Goal: Information Seeking & Learning: Learn about a topic

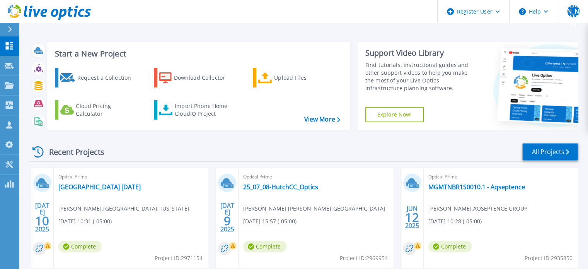
click at [533, 154] on link "All Projects" at bounding box center [551, 151] width 56 height 17
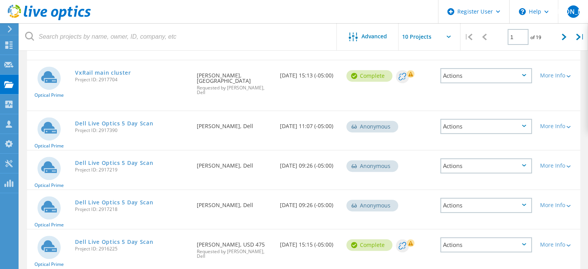
scroll to position [208, 0]
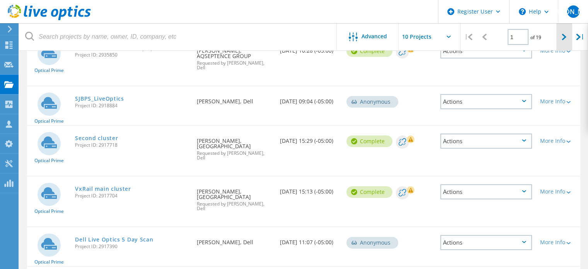
click at [568, 44] on div at bounding box center [565, 36] width 16 height 27
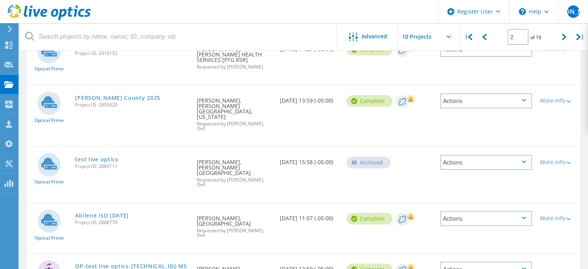
scroll to position [70, 0]
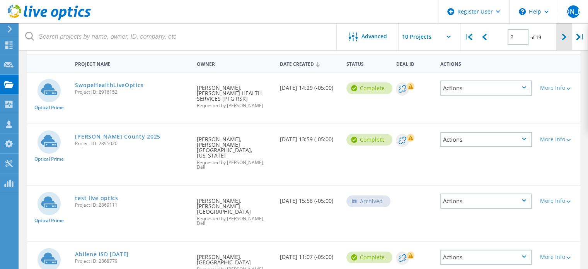
click at [564, 38] on icon at bounding box center [564, 37] width 5 height 7
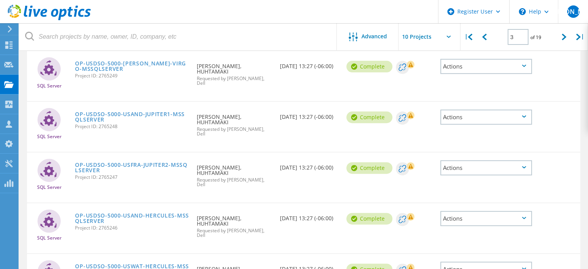
scroll to position [307, 0]
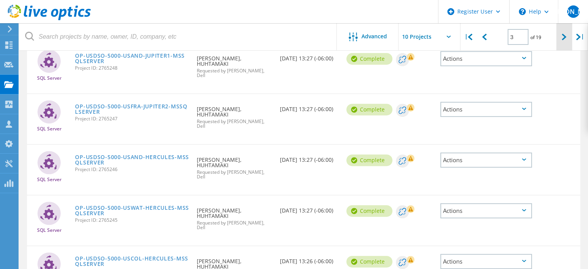
click at [563, 37] on icon at bounding box center [564, 37] width 5 height 7
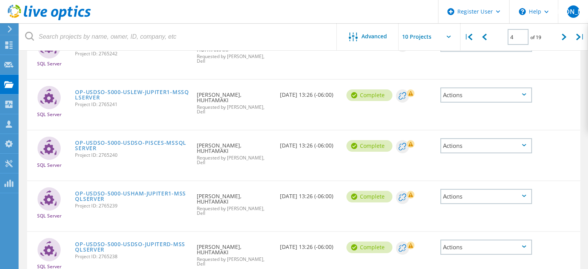
scroll to position [0, 0]
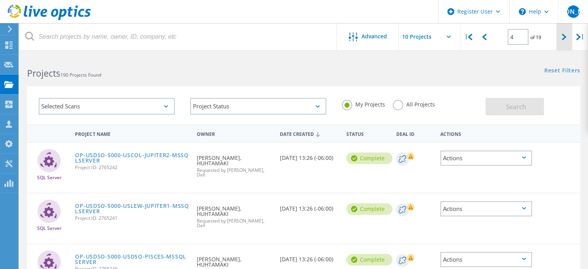
click at [563, 39] on icon at bounding box center [564, 37] width 5 height 7
click at [160, 105] on div "Selected Scans" at bounding box center [107, 106] width 136 height 17
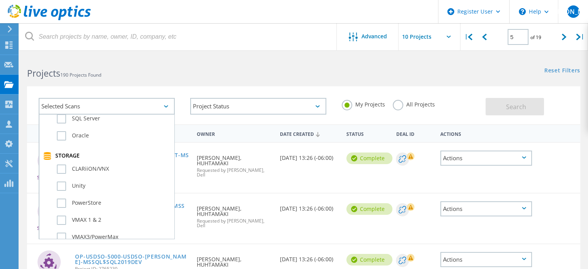
scroll to position [155, 0]
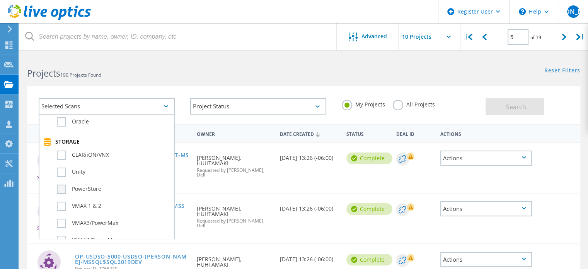
click at [66, 187] on label "PowerStore" at bounding box center [113, 189] width 113 height 9
click at [0, 0] on input "PowerStore" at bounding box center [0, 0] width 0 height 0
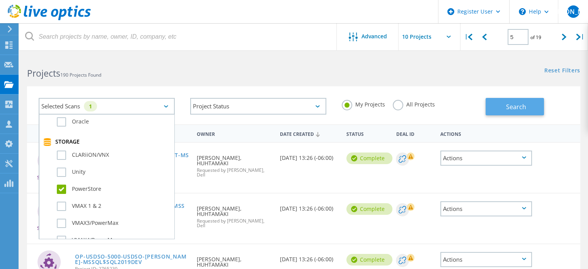
click at [518, 103] on span "Search" at bounding box center [516, 107] width 20 height 9
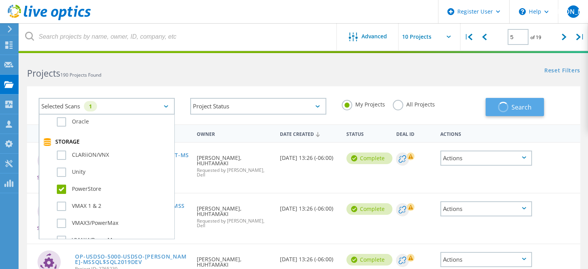
type input "1"
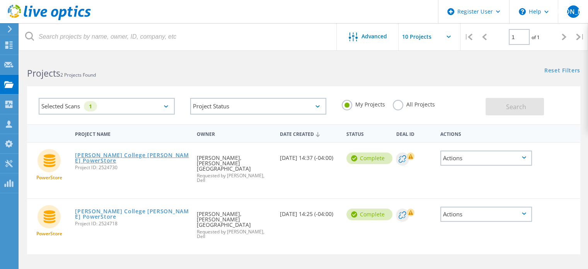
click at [156, 156] on link "Gordon College Nyland PowerStore" at bounding box center [132, 157] width 114 height 11
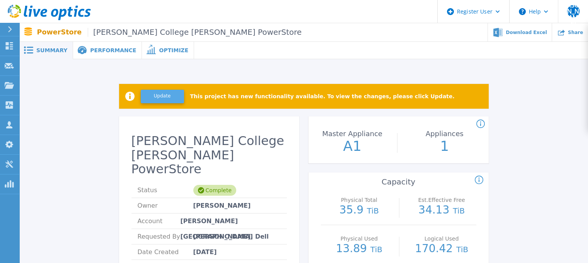
click at [151, 97] on button "Update" at bounding box center [162, 97] width 43 height 14
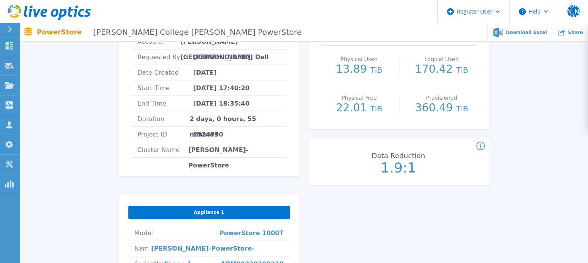
scroll to position [193, 0]
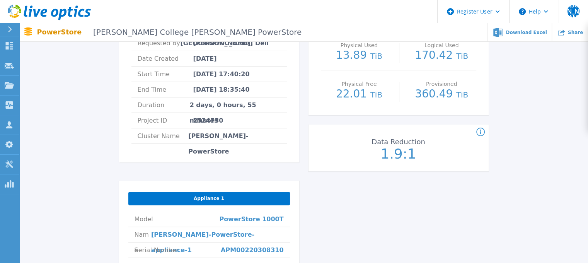
click at [481, 131] on icon at bounding box center [481, 132] width 1 height 5
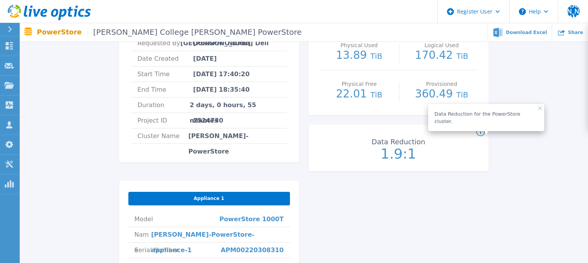
click at [517, 150] on div "Updating This project has new functionality available. To view the changes, ple…" at bounding box center [304, 144] width 546 height 532
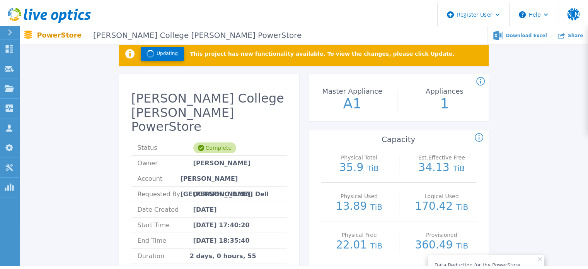
scroll to position [0, 0]
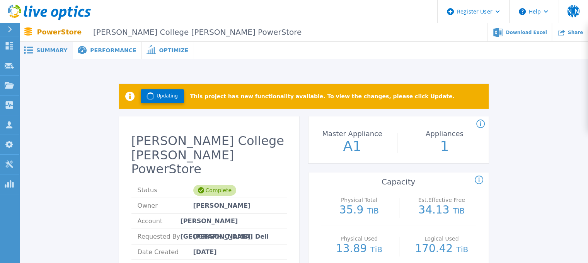
click at [113, 48] on span "Performance" at bounding box center [113, 50] width 46 height 5
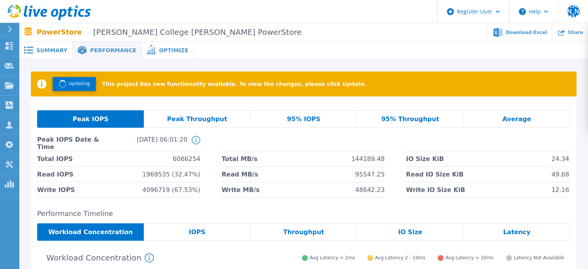
click at [169, 53] on span "Optimize" at bounding box center [173, 50] width 29 height 5
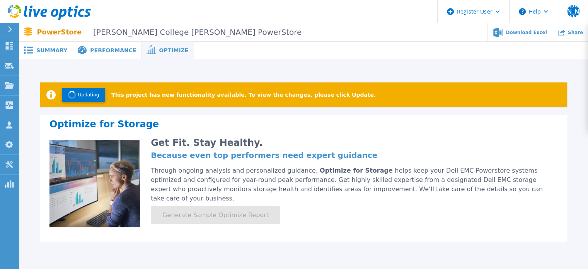
click at [108, 50] on span "Performance" at bounding box center [113, 50] width 46 height 5
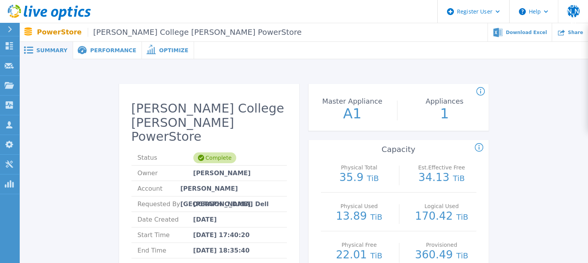
click at [159, 49] on span "Optimize" at bounding box center [173, 50] width 29 height 5
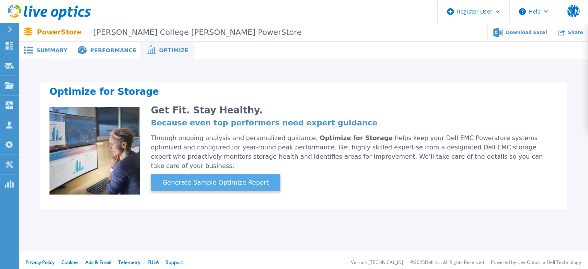
click at [215, 178] on span "Generate Sample Optimize Report" at bounding box center [215, 182] width 113 height 9
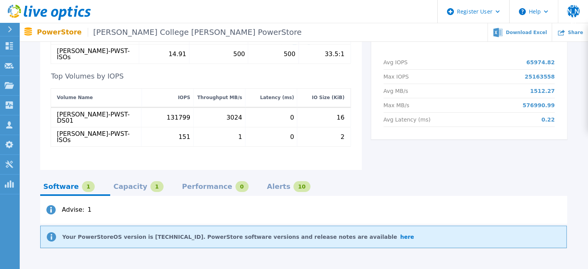
scroll to position [346, 0]
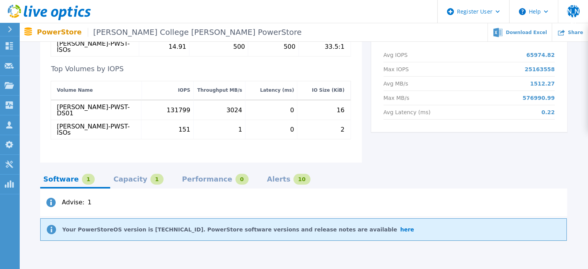
click at [121, 176] on div "Capacity" at bounding box center [130, 179] width 34 height 6
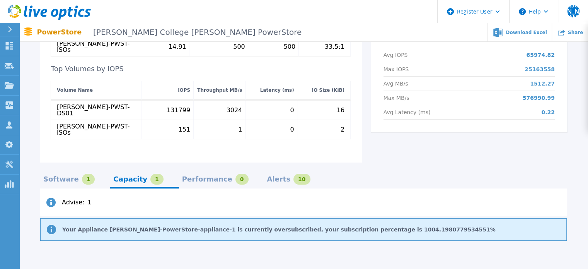
click at [185, 176] on div "Performance" at bounding box center [207, 179] width 50 height 6
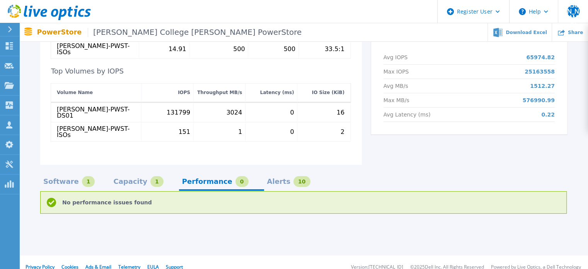
click at [267, 178] on div "Alerts" at bounding box center [279, 181] width 24 height 6
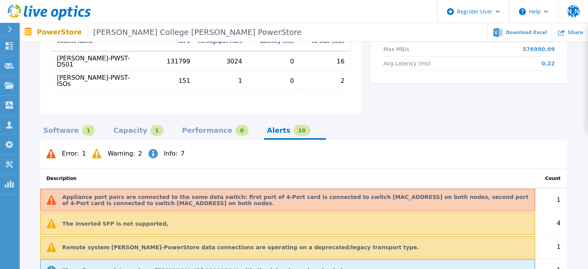
scroll to position [394, 0]
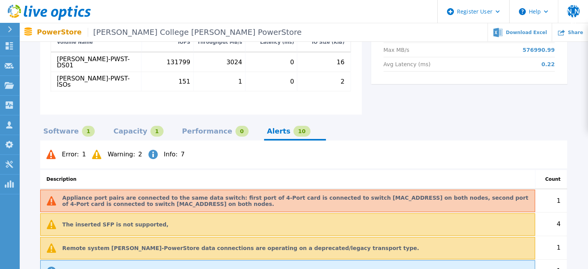
click at [58, 128] on div "Software" at bounding box center [61, 131] width 36 height 6
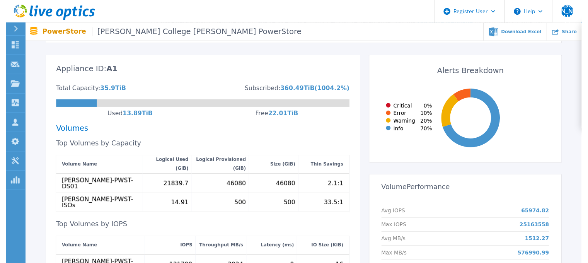
scroll to position [0, 0]
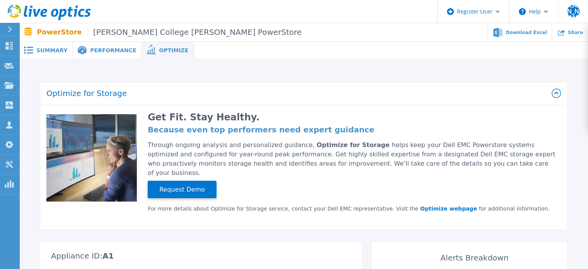
click at [52, 49] on span "Summary" at bounding box center [51, 50] width 31 height 5
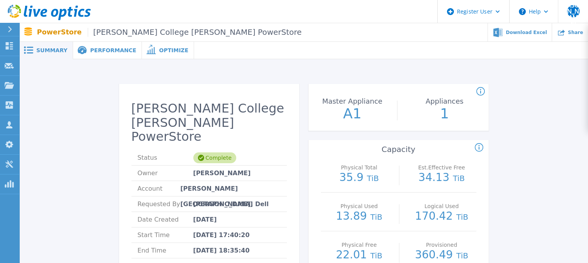
click at [120, 44] on div "Performance" at bounding box center [107, 50] width 69 height 17
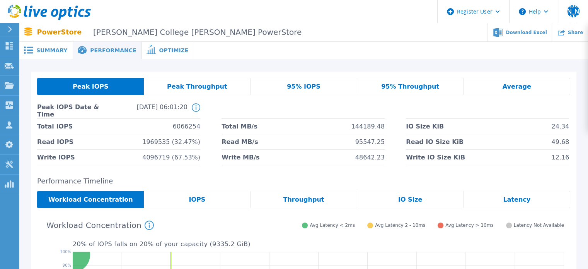
click at [145, 52] on span at bounding box center [150, 49] width 17 height 7
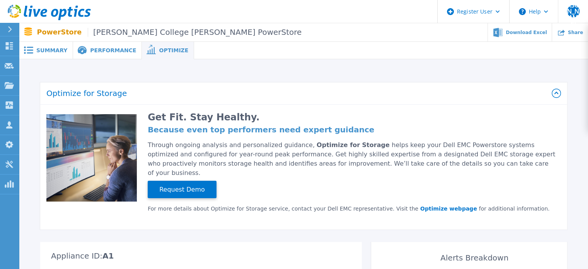
click at [102, 49] on span "Performance" at bounding box center [113, 50] width 46 height 5
